Goal: Transaction & Acquisition: Download file/media

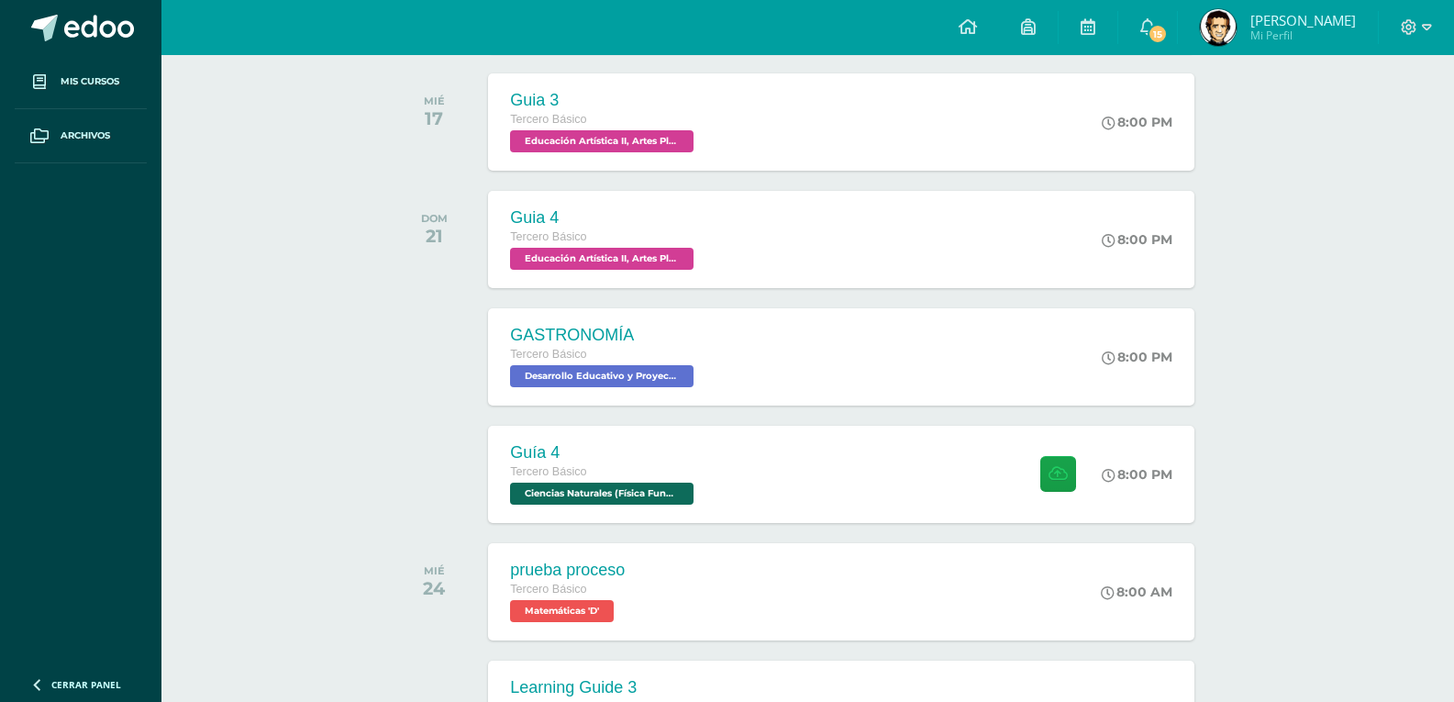
scroll to position [367, 0]
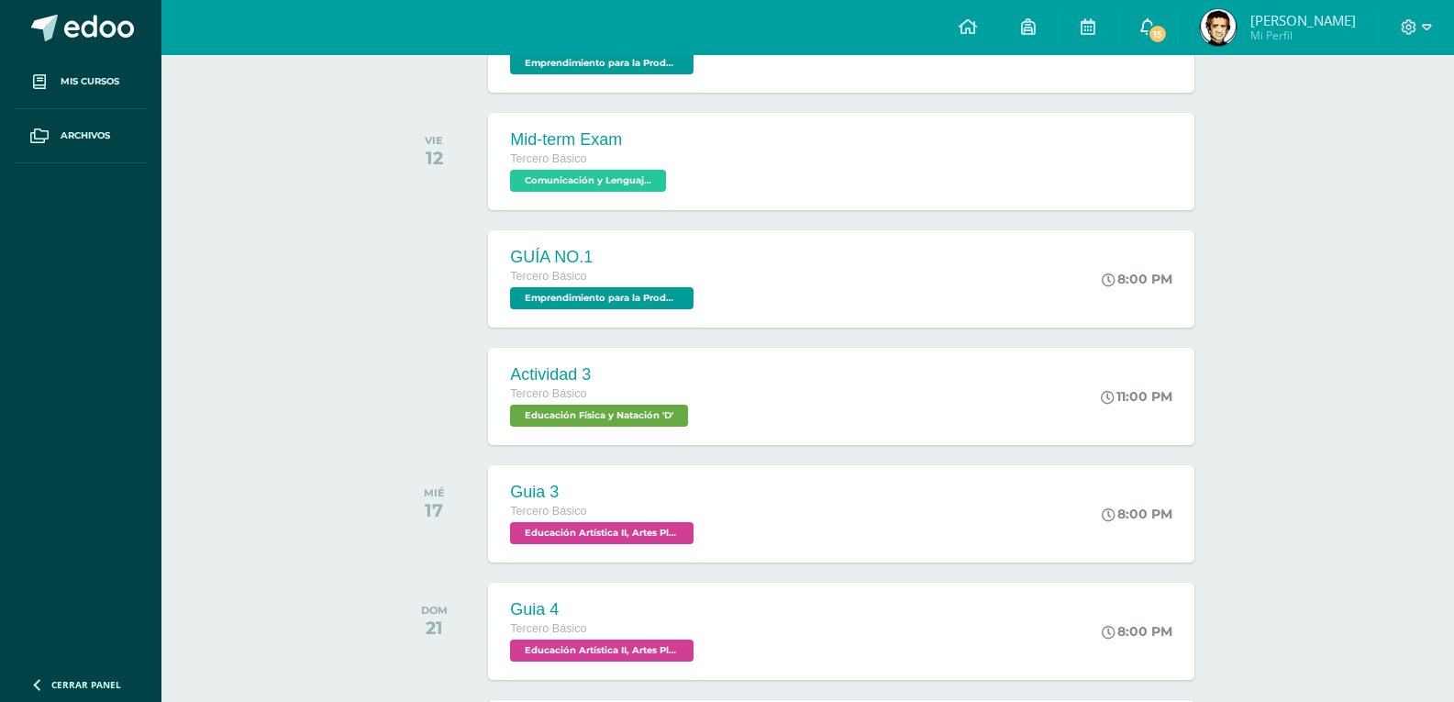
click at [1148, 30] on span "15" at bounding box center [1158, 34] width 20 height 20
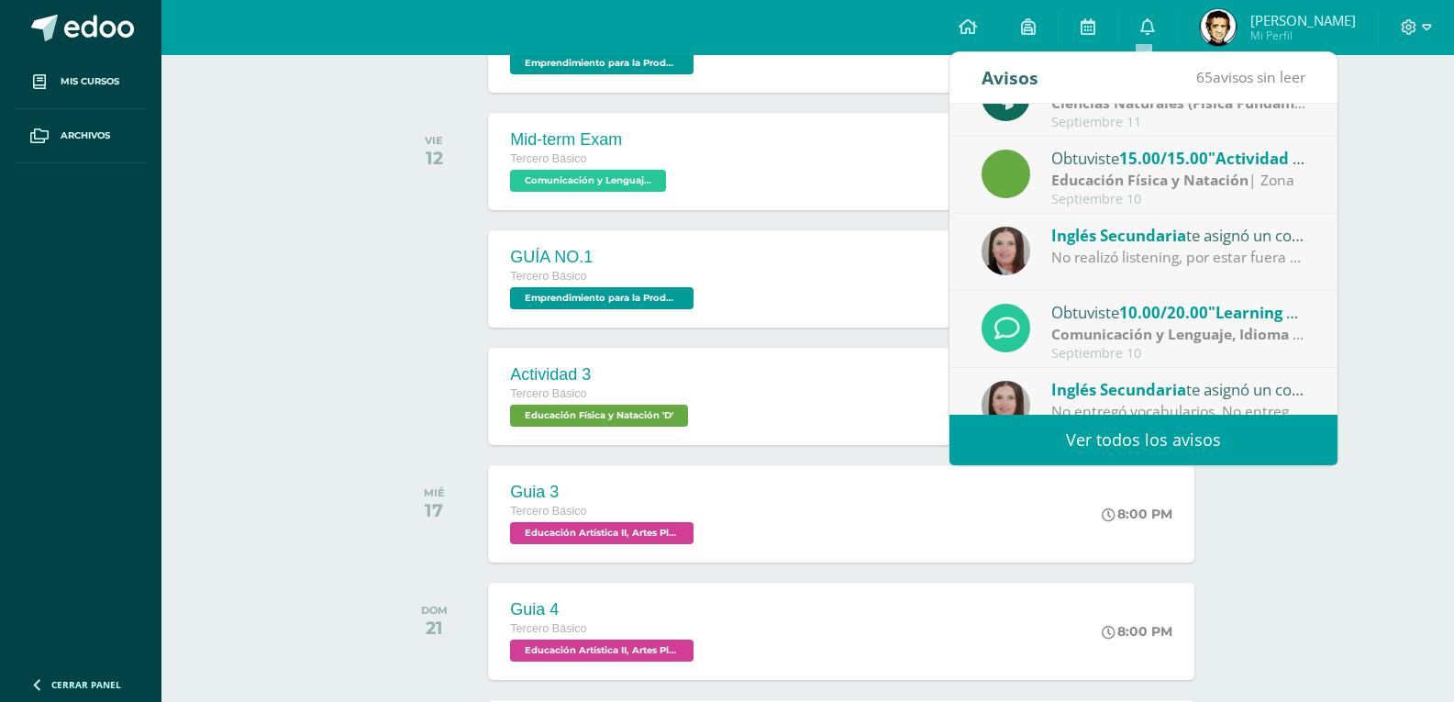
scroll to position [305, 0]
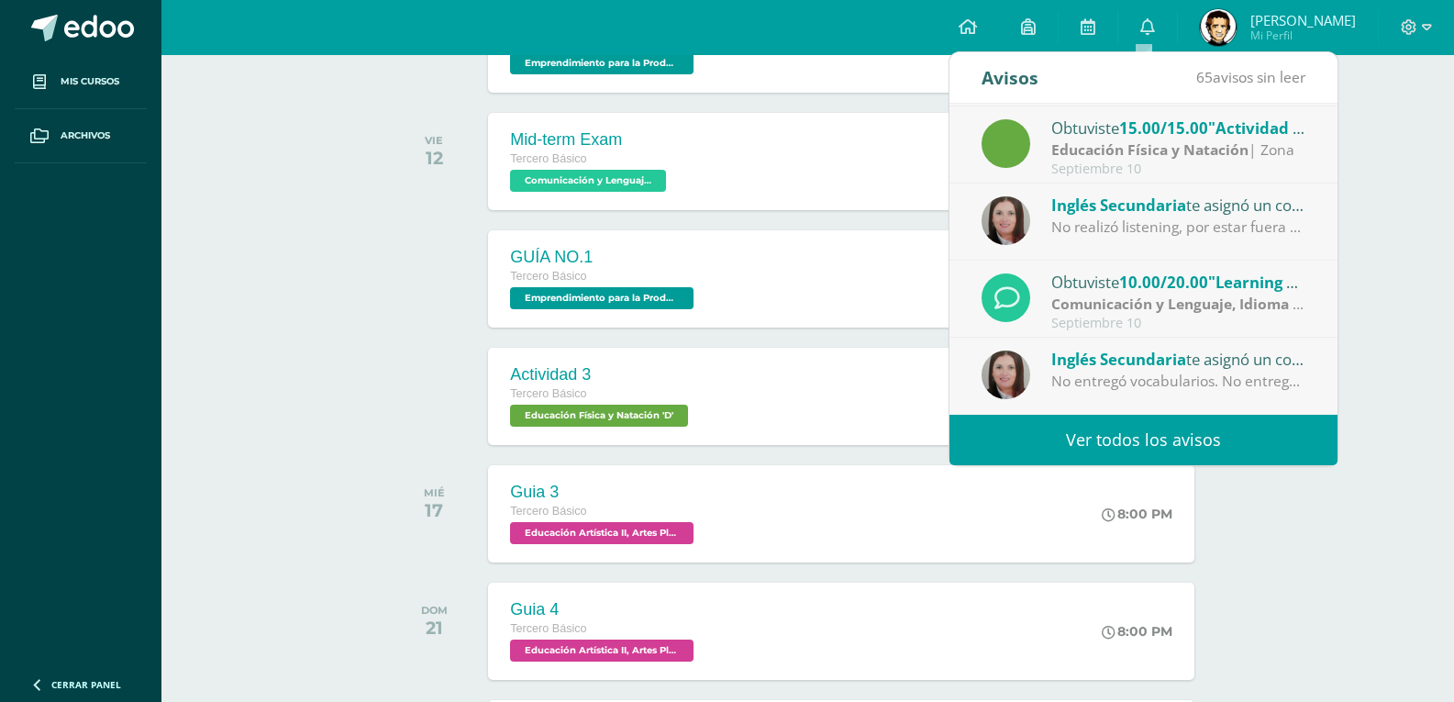
click at [1104, 311] on strong "Comunicación y Lenguaje, Idioma Extranjero Inglés" at bounding box center [1232, 304] width 362 height 20
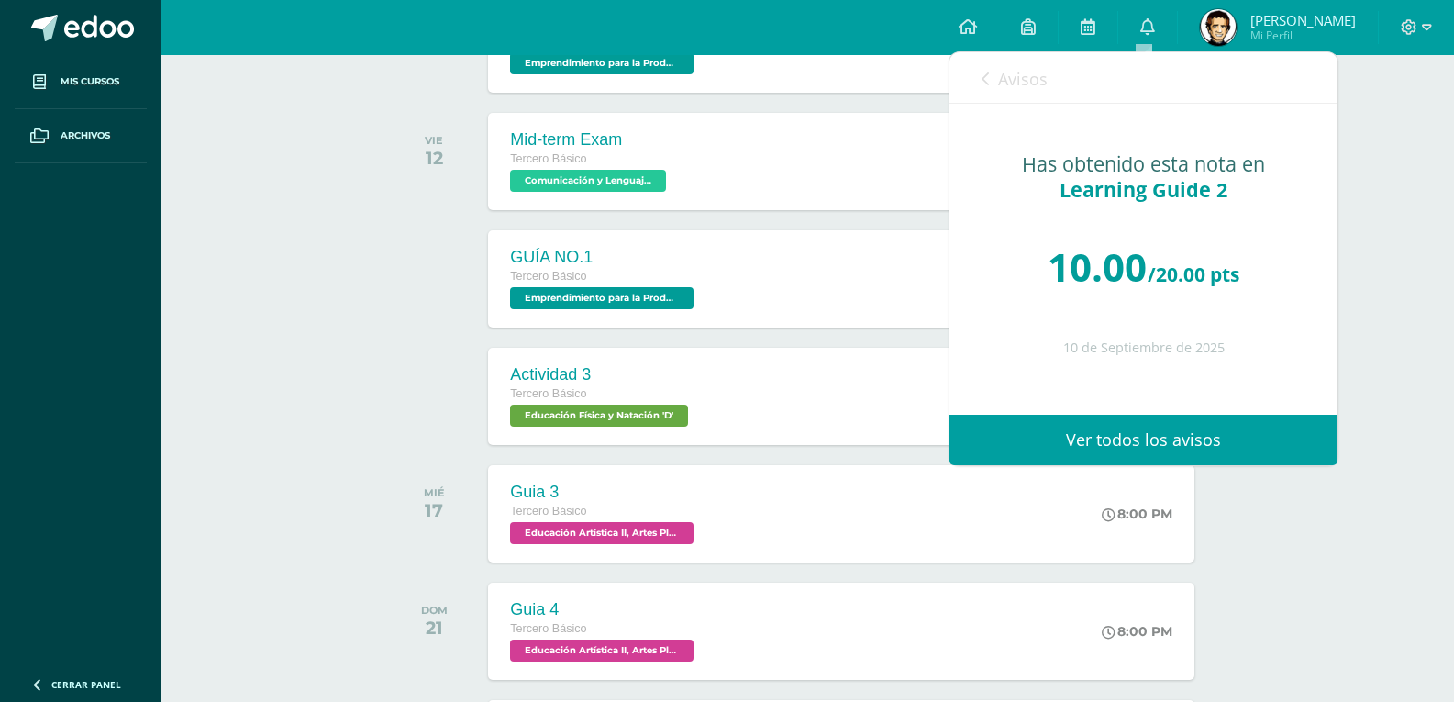
click at [990, 86] on link "Avisos" at bounding box center [1015, 78] width 66 height 52
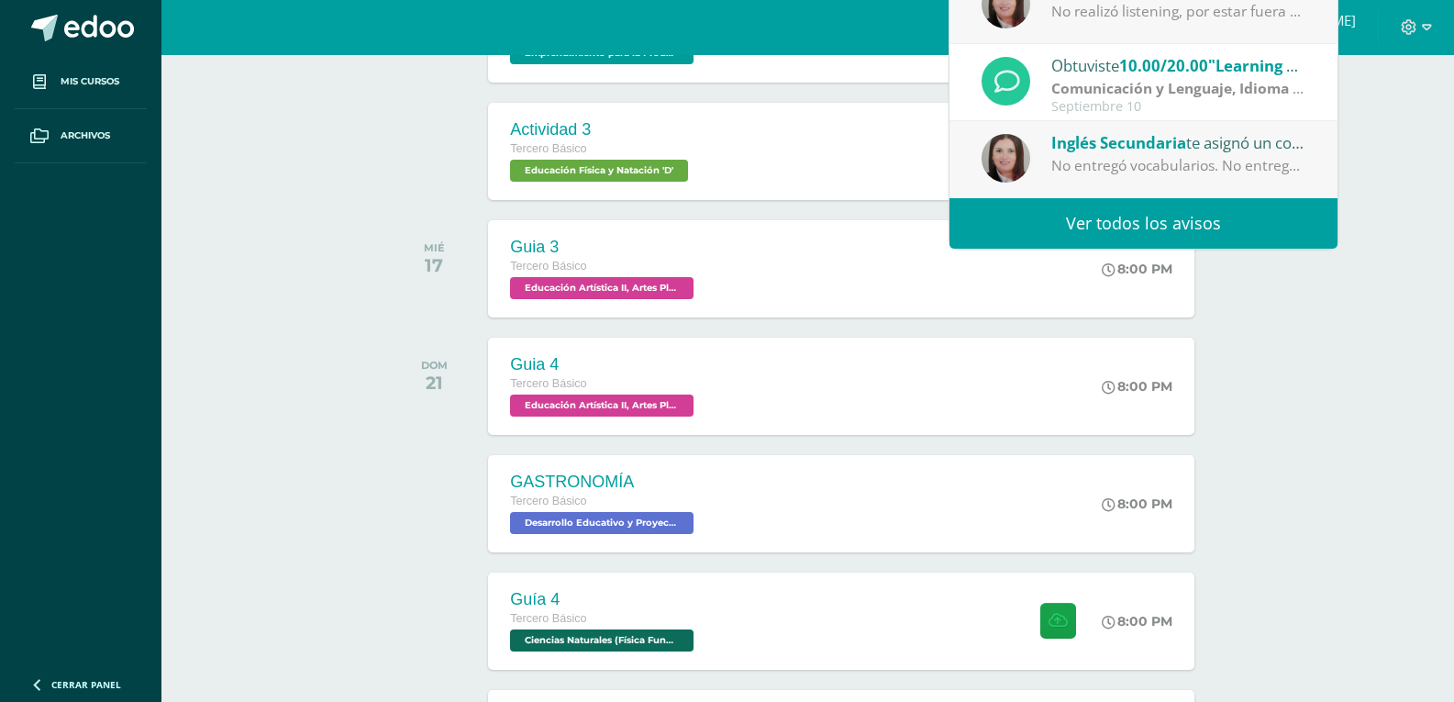
scroll to position [642, 0]
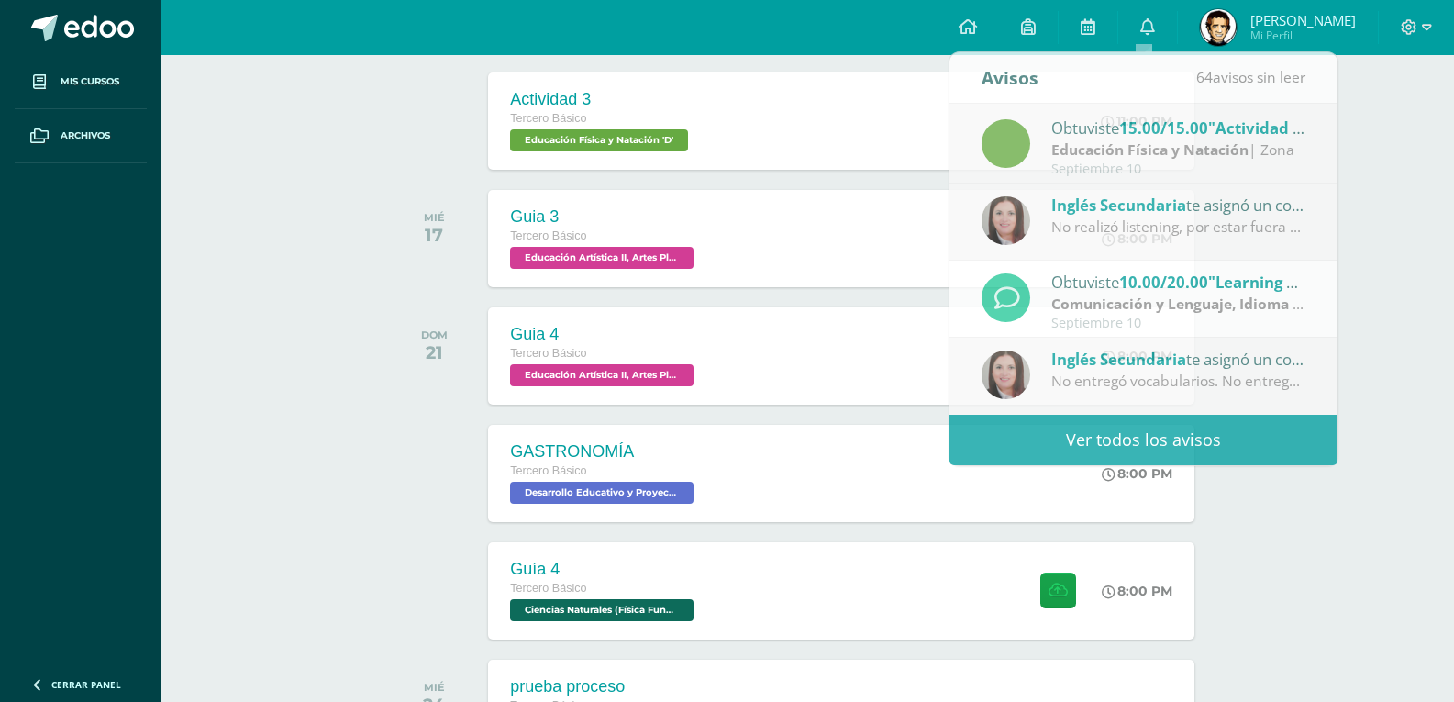
click at [240, 213] on div "Actividades recientes y próximas Tablero Pendientes de entrega Entregadas todas…" at bounding box center [807, 644] width 1293 height 2462
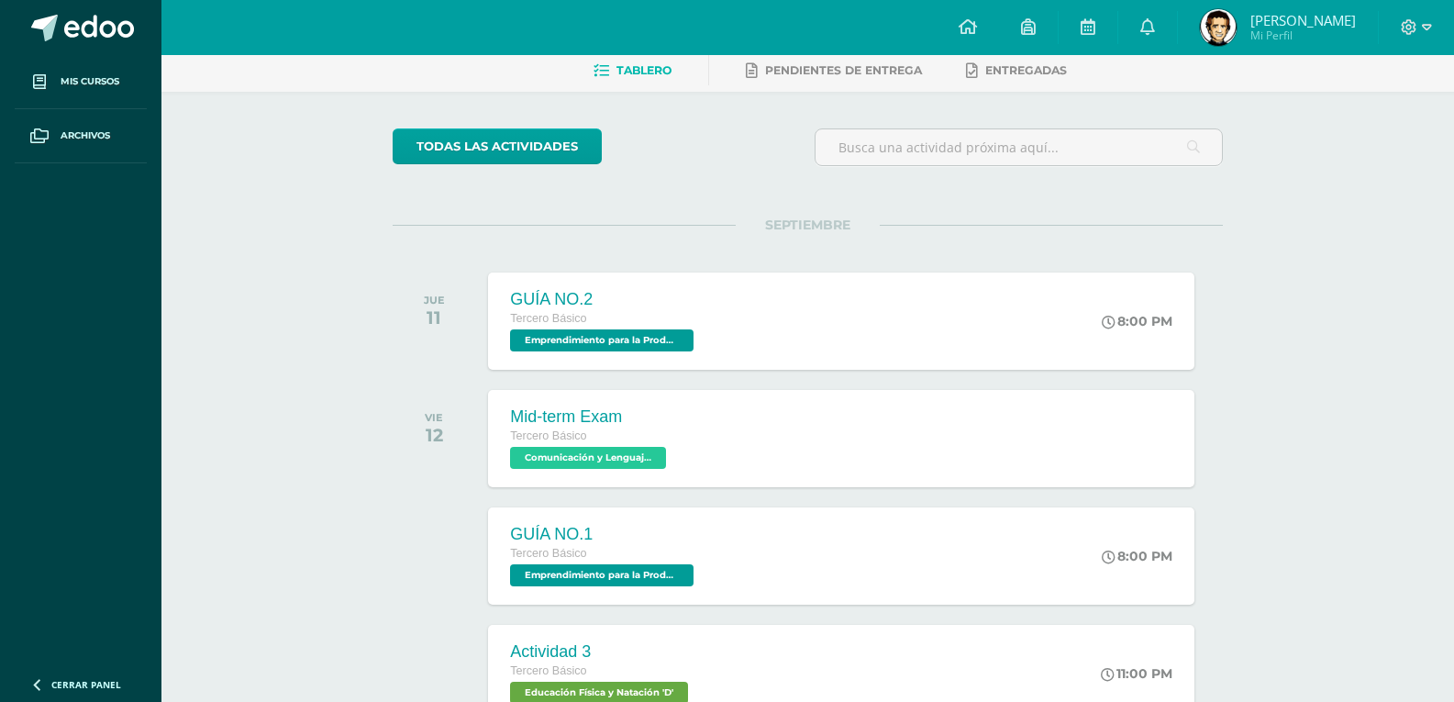
scroll to position [0, 0]
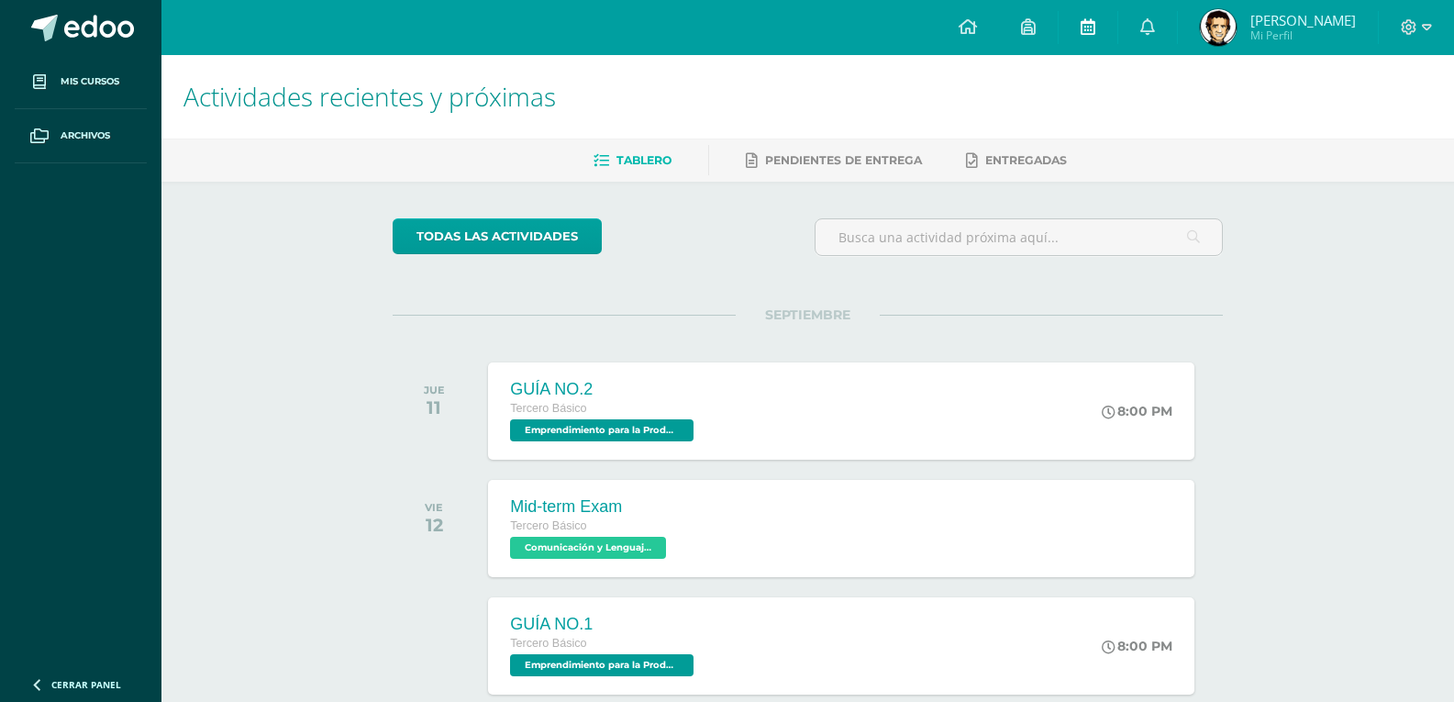
click at [1063, 13] on link at bounding box center [1088, 27] width 59 height 55
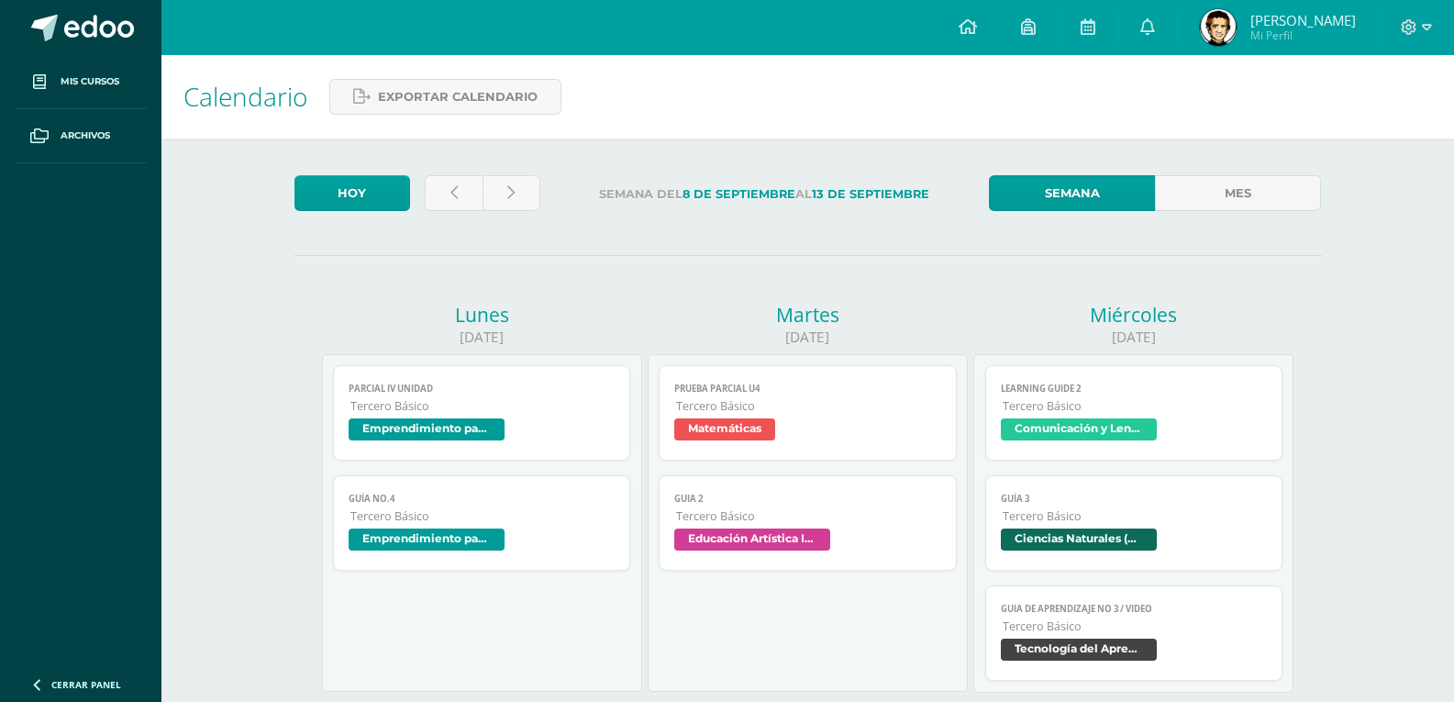
click at [1060, 514] on span "Tercero Básico" at bounding box center [1135, 516] width 265 height 16
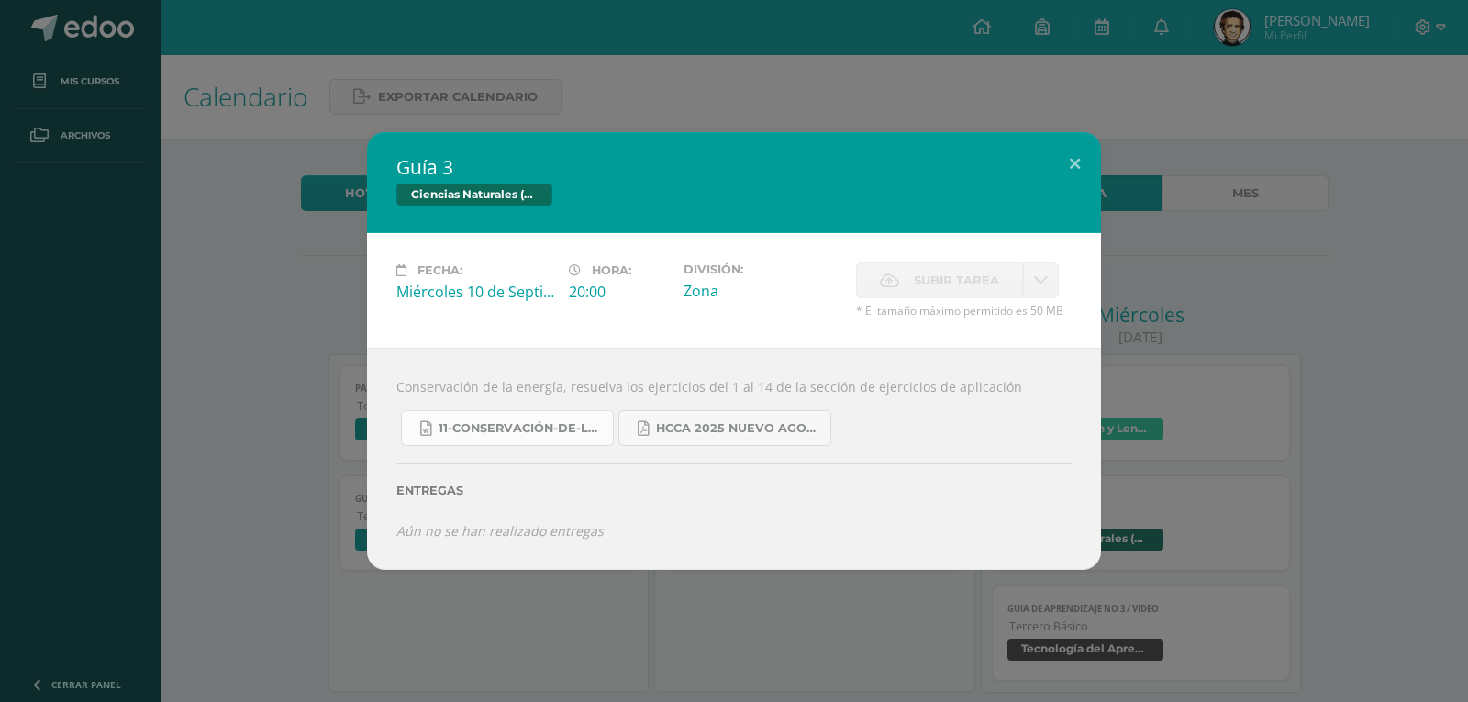
click at [515, 434] on span "11-Conservación-de-la-Energía.doc" at bounding box center [520, 428] width 165 height 15
click at [814, 428] on span "HCCA 2025 nuevo agosto fisica fundamental.pdf" at bounding box center [738, 428] width 165 height 15
click at [1453, 441] on div "Guía 3 Ciencias Naturales (Física Fundamental) Fecha: [DATE] Hora: 20:00 Divisi…" at bounding box center [734, 351] width 1468 height 702
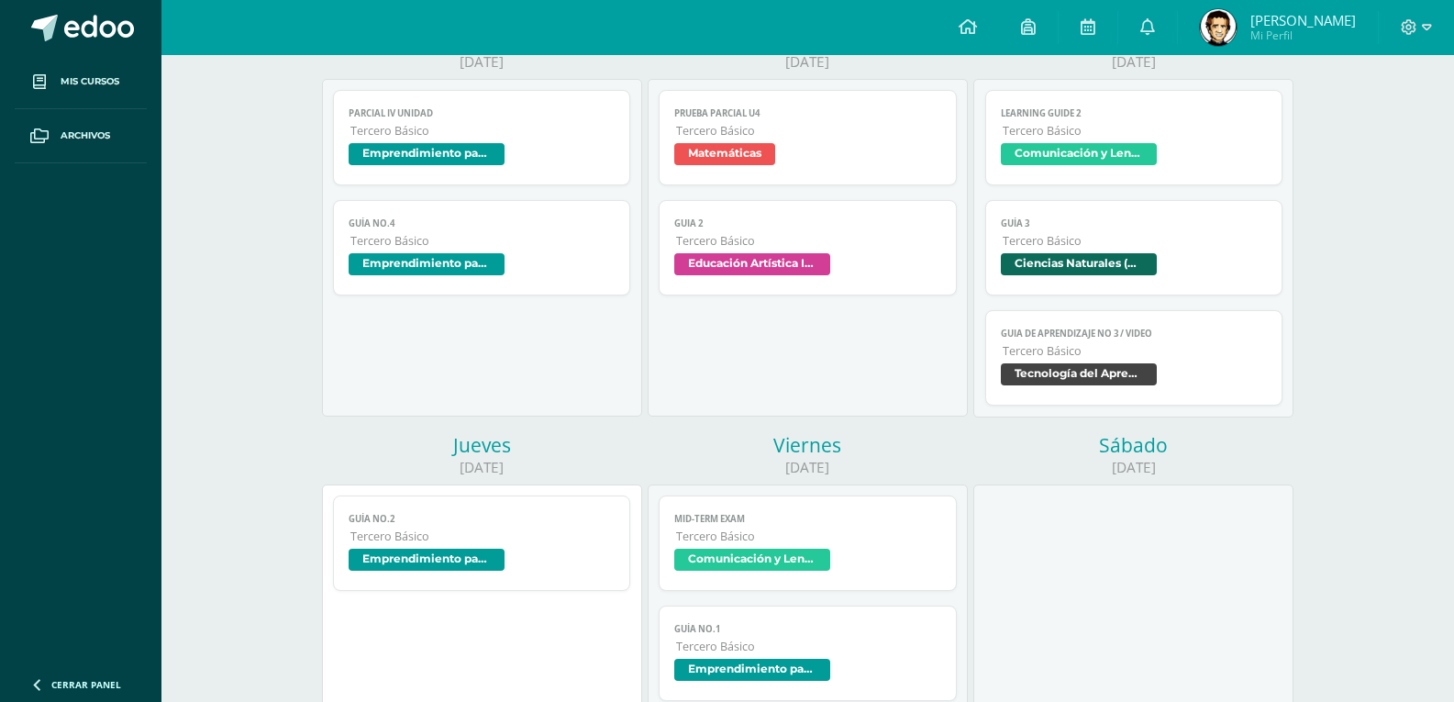
scroll to position [367, 0]
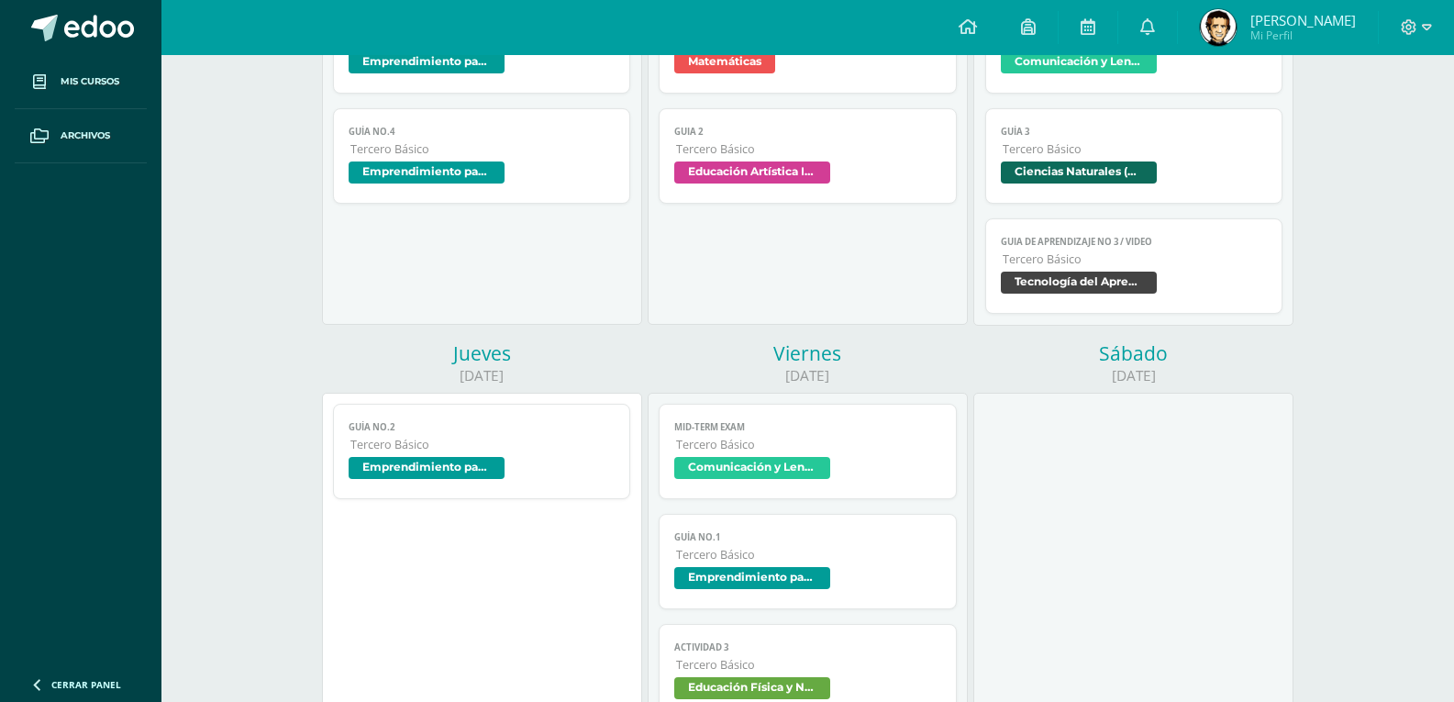
drag, startPoint x: 1432, startPoint y: 495, endPoint x: 1347, endPoint y: 566, distance: 110.8
click at [1347, 566] on div "[DATE] Semana del [DATE] al [DATE] Semana Mes [DATE] PARCIAL IV UNIDAD Emprendi…" at bounding box center [808, 493] width 1101 height 1442
